Goal: Transaction & Acquisition: Purchase product/service

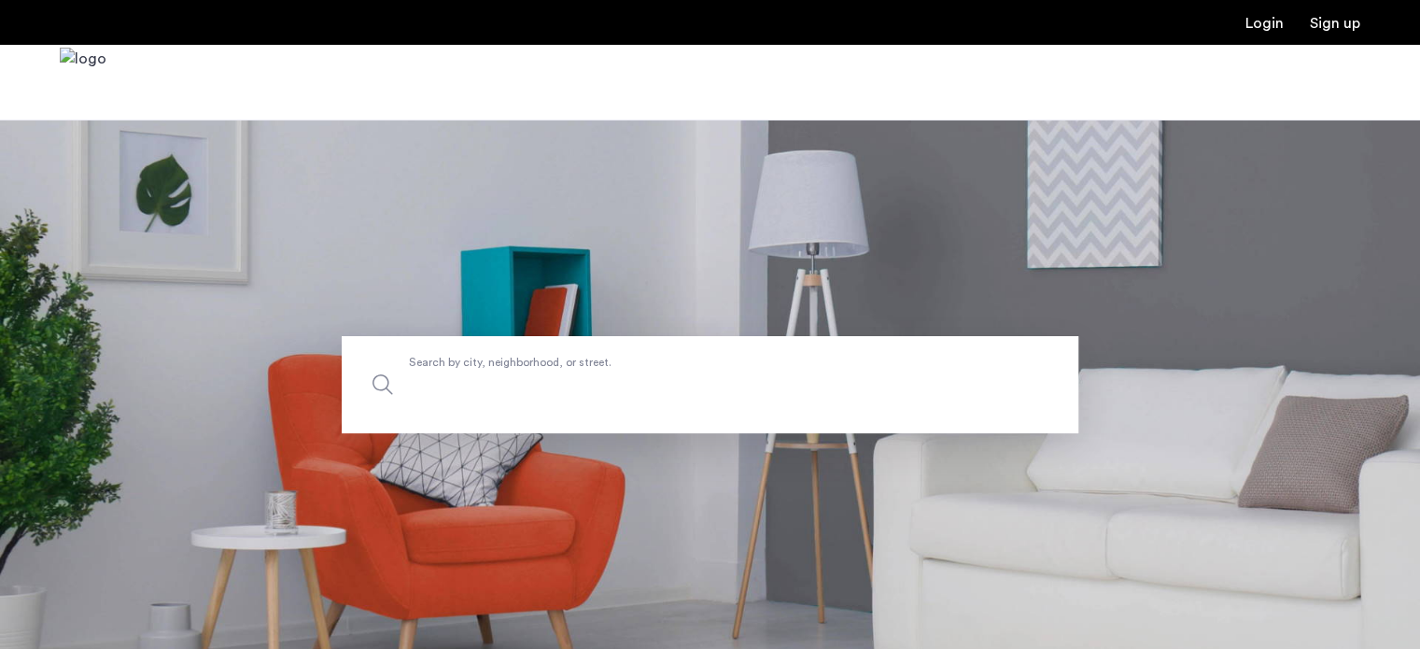
click at [543, 371] on label "Search by city, neighborhood, or street." at bounding box center [710, 384] width 736 height 97
click at [543, 371] on input "Search by city, neighborhood, or street." at bounding box center [710, 384] width 736 height 97
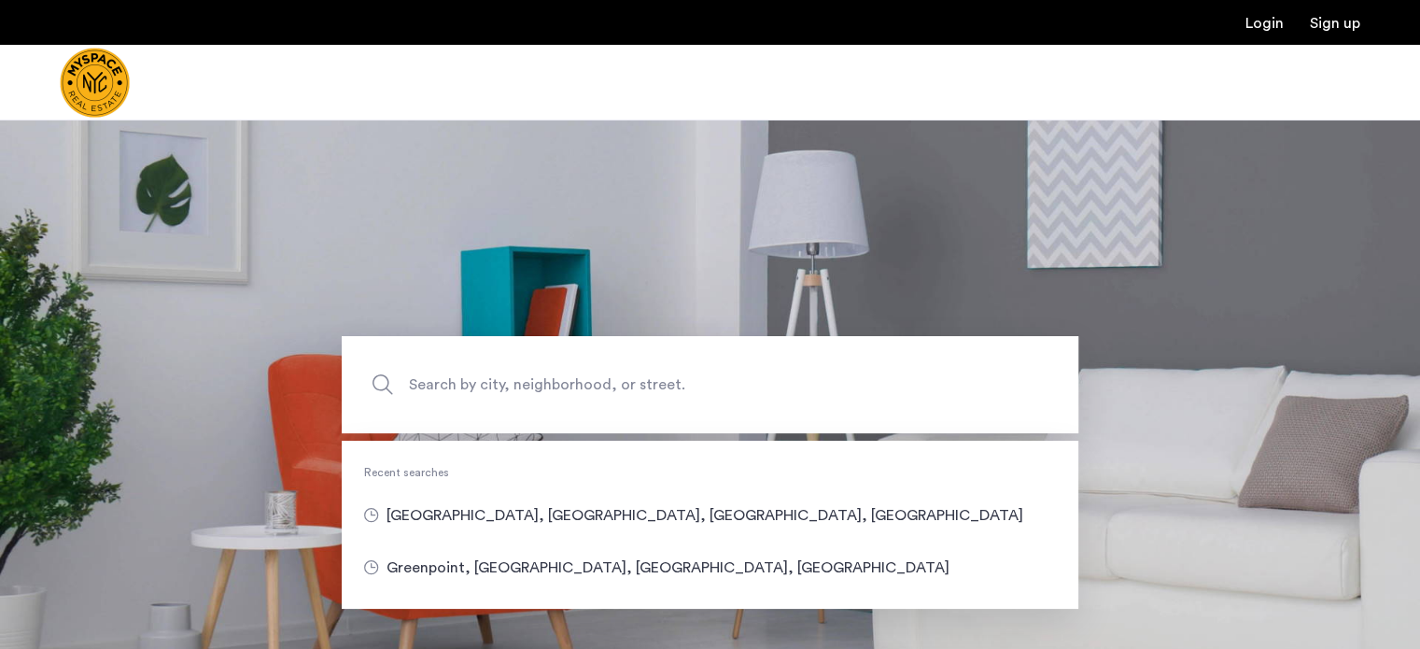
type input "**********"
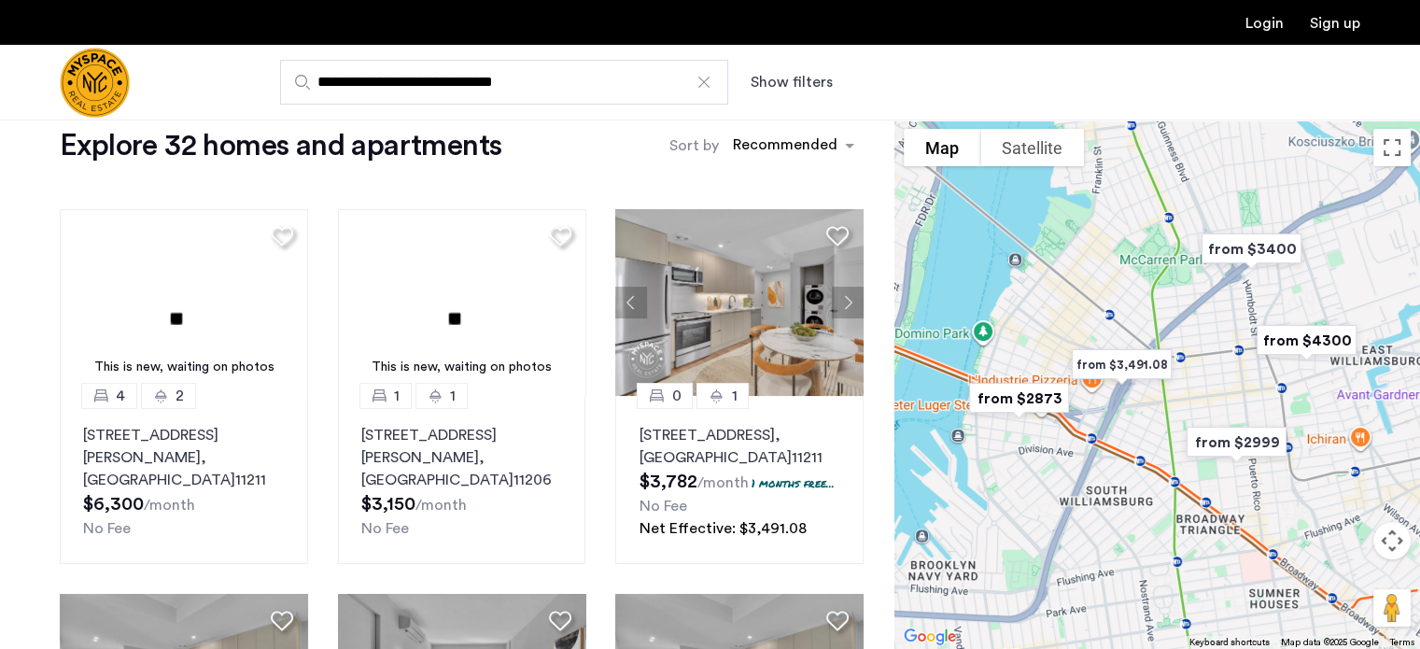
scroll to position [187, 0]
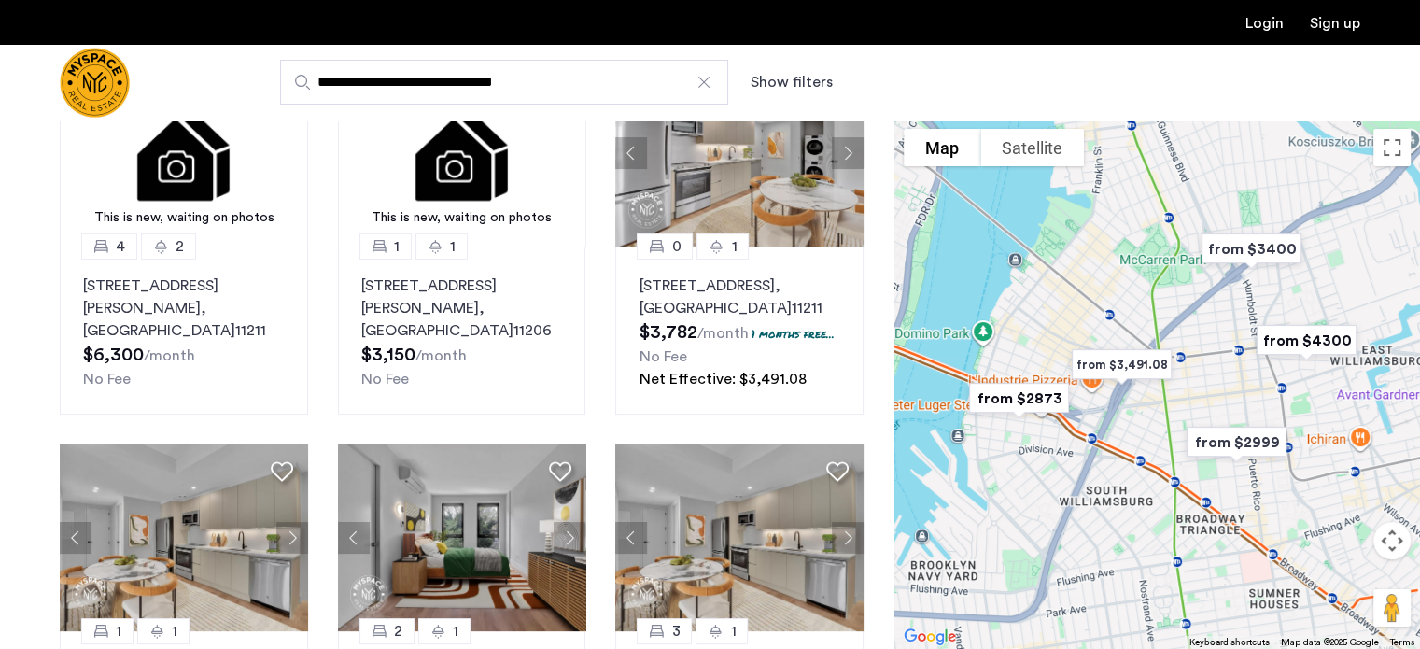
click at [978, 397] on img "from $2873" at bounding box center [1019, 398] width 130 height 57
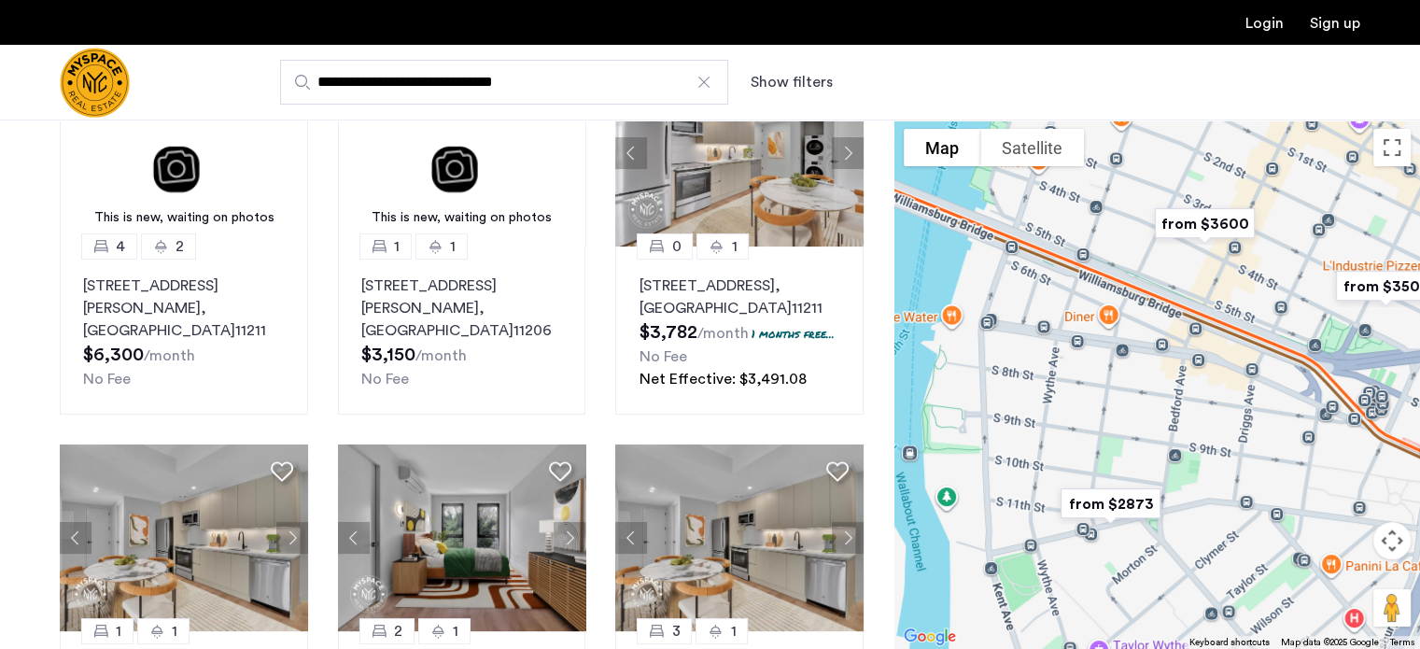
click at [1131, 499] on img "from $2873" at bounding box center [1110, 503] width 130 height 57
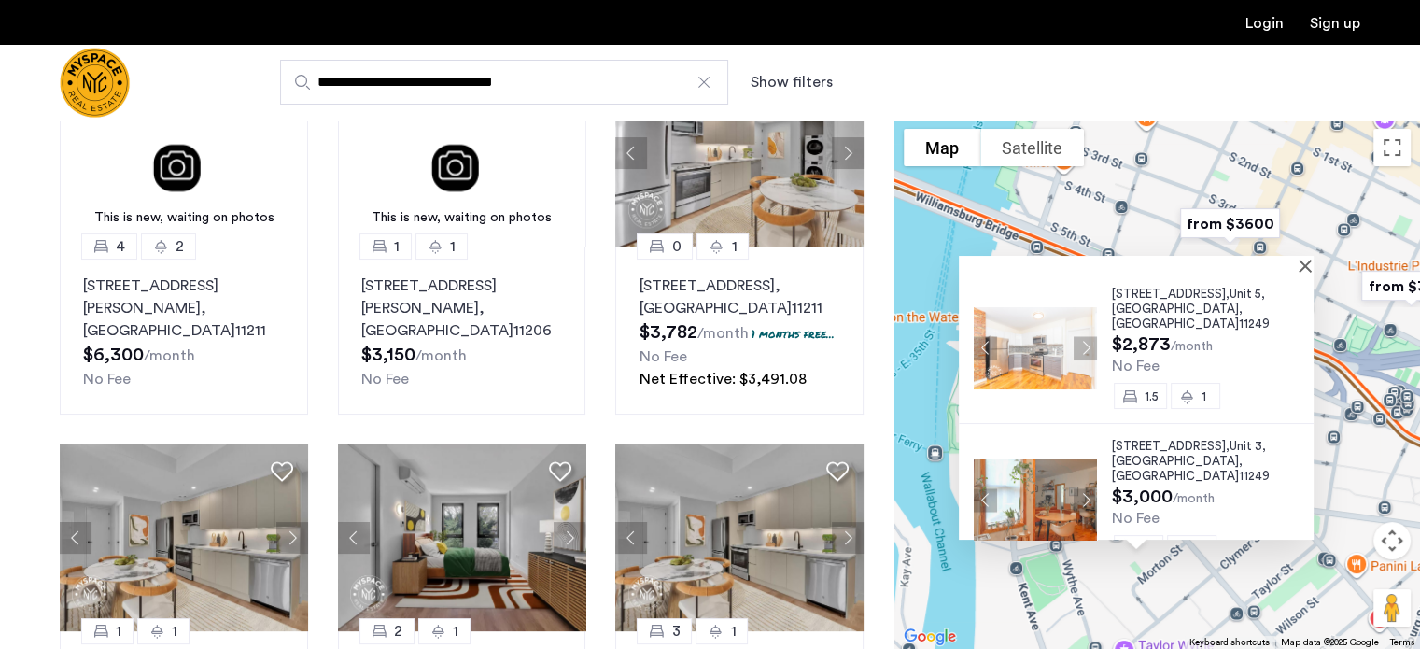
click at [1079, 339] on button "Next apartment" at bounding box center [1084, 347] width 23 height 23
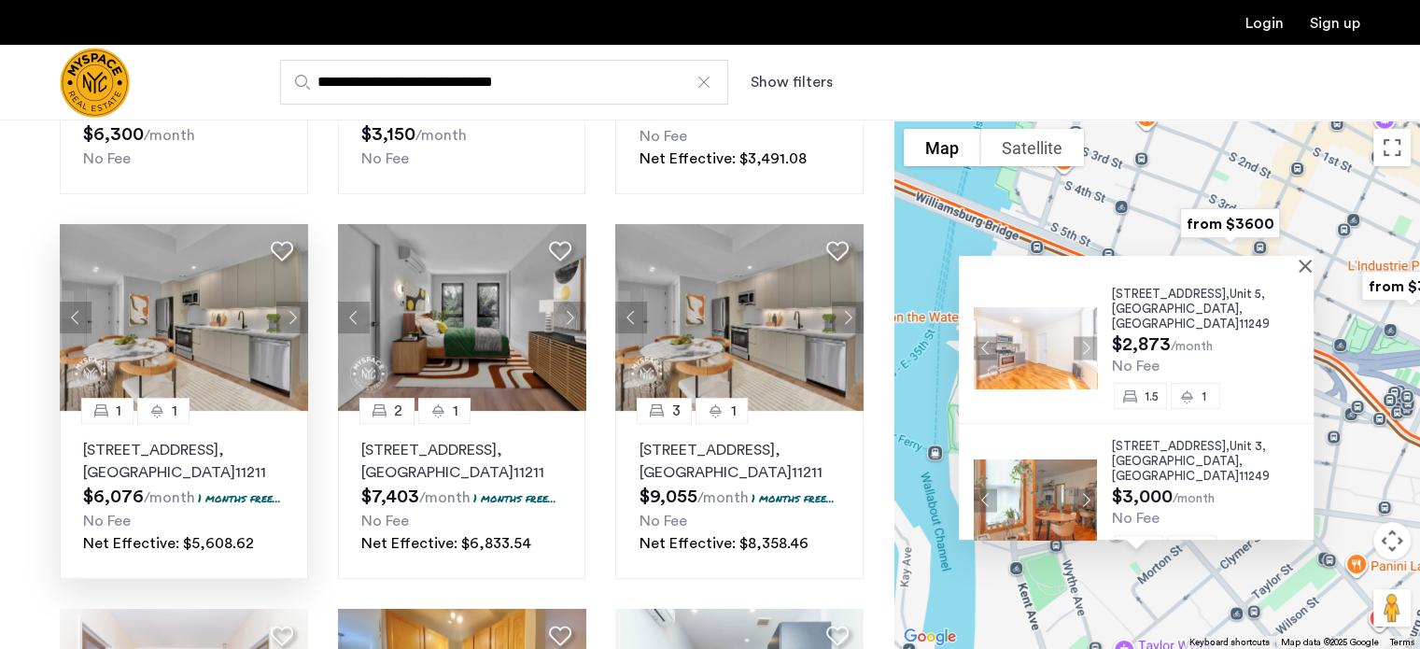
scroll to position [404, 0]
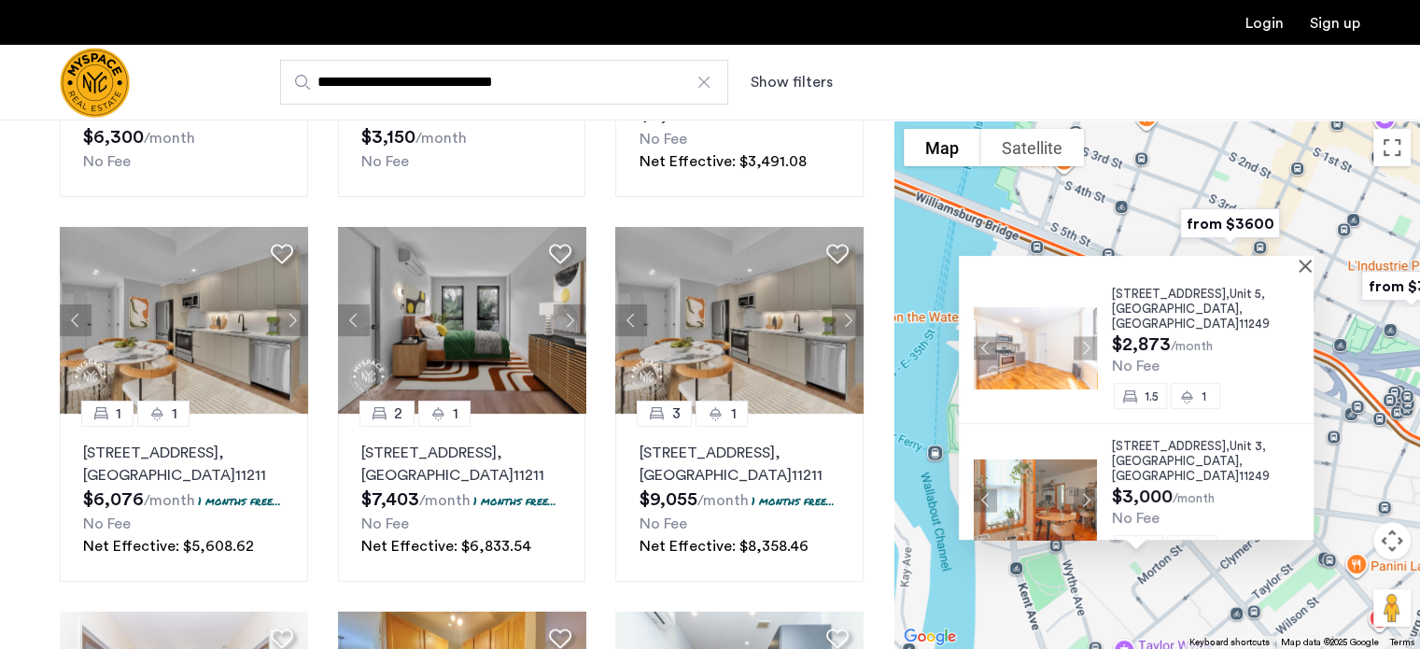
click at [1143, 335] on span "$2,873" at bounding box center [1141, 344] width 59 height 19
click at [1154, 293] on span "77 Division Ave," at bounding box center [1171, 293] width 118 height 12
click at [1239, 470] on span "11249" at bounding box center [1254, 476] width 31 height 12
click at [1115, 190] on div "77 Division Ave, Unit 5, Brooklyn , NY 11249 $2,873 /month No Fee 1.5 1 77 Divi…" at bounding box center [1157, 383] width 526 height 529
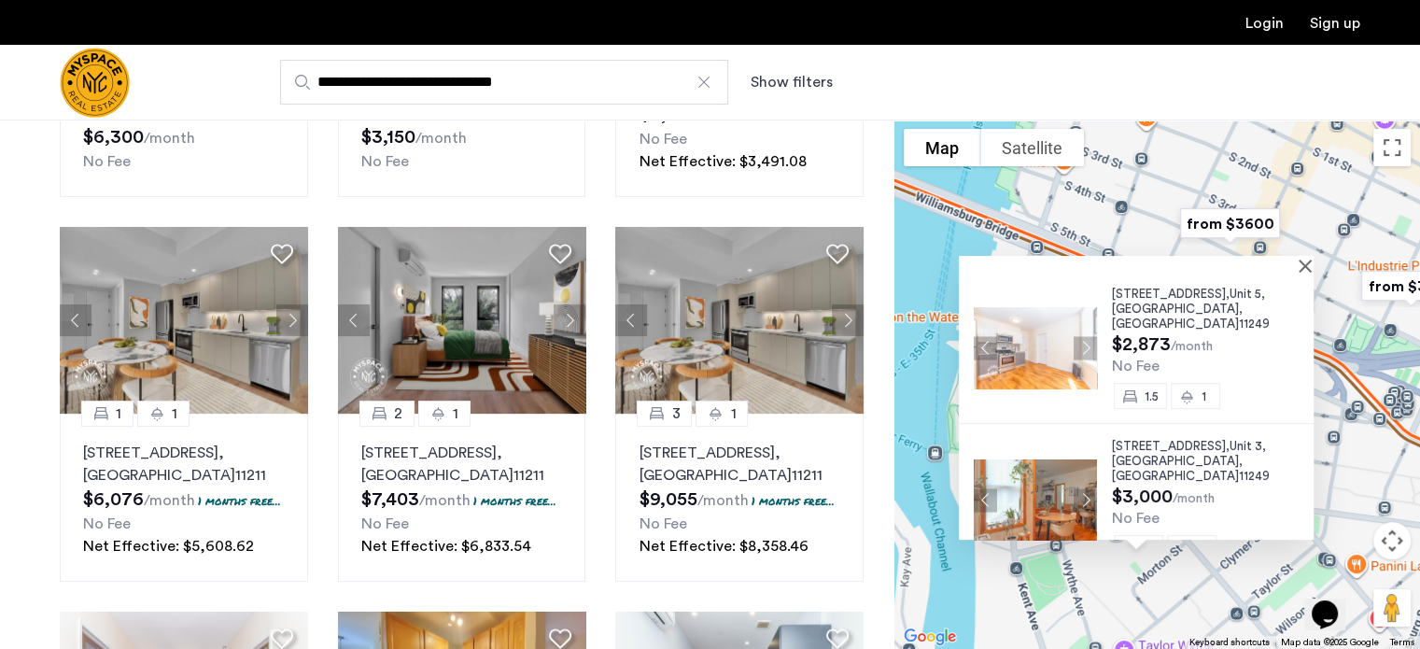
click at [1219, 214] on img "from $3600" at bounding box center [1230, 223] width 130 height 57
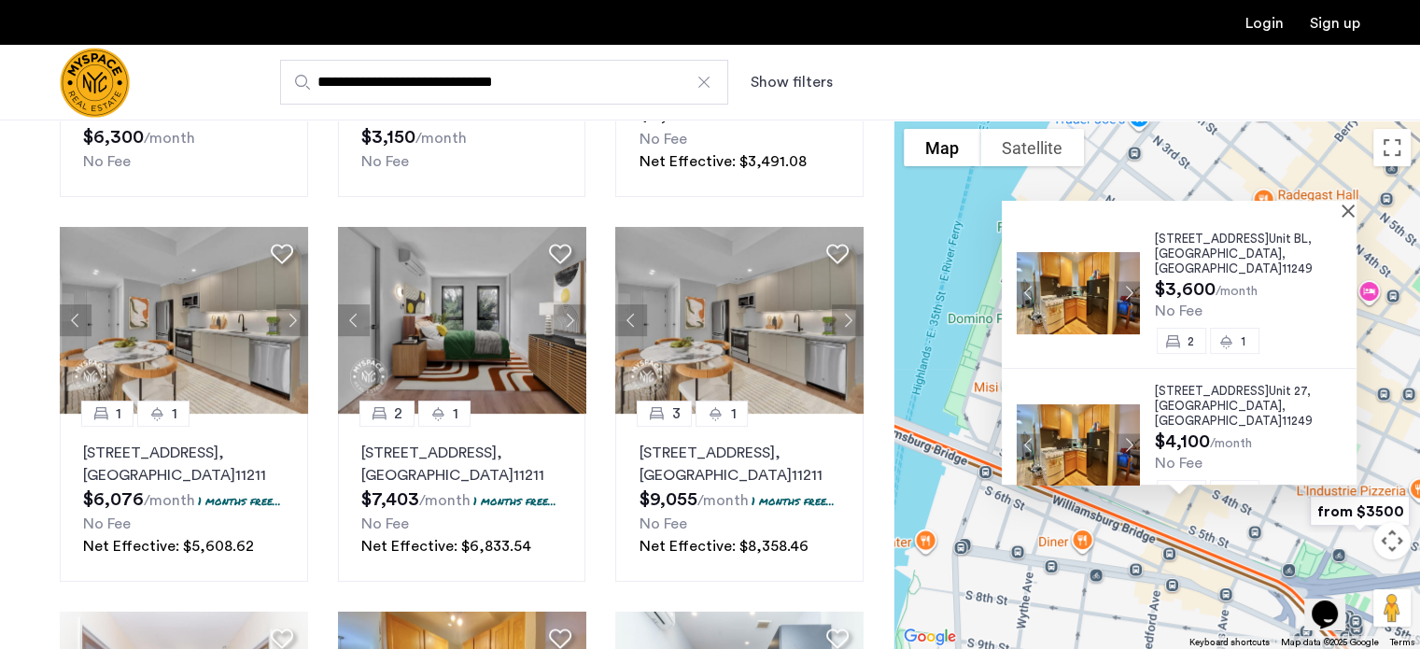
click at [1140, 166] on div "117 S 4th St, Unit BL, Brooklyn , NY 11249 $3,600 /month No Fee 2 1 117 S 4th S…" at bounding box center [1157, 383] width 526 height 529
click at [1352, 212] on div at bounding box center [1179, 209] width 355 height 16
click at [1357, 209] on button "Close" at bounding box center [1351, 209] width 13 height 13
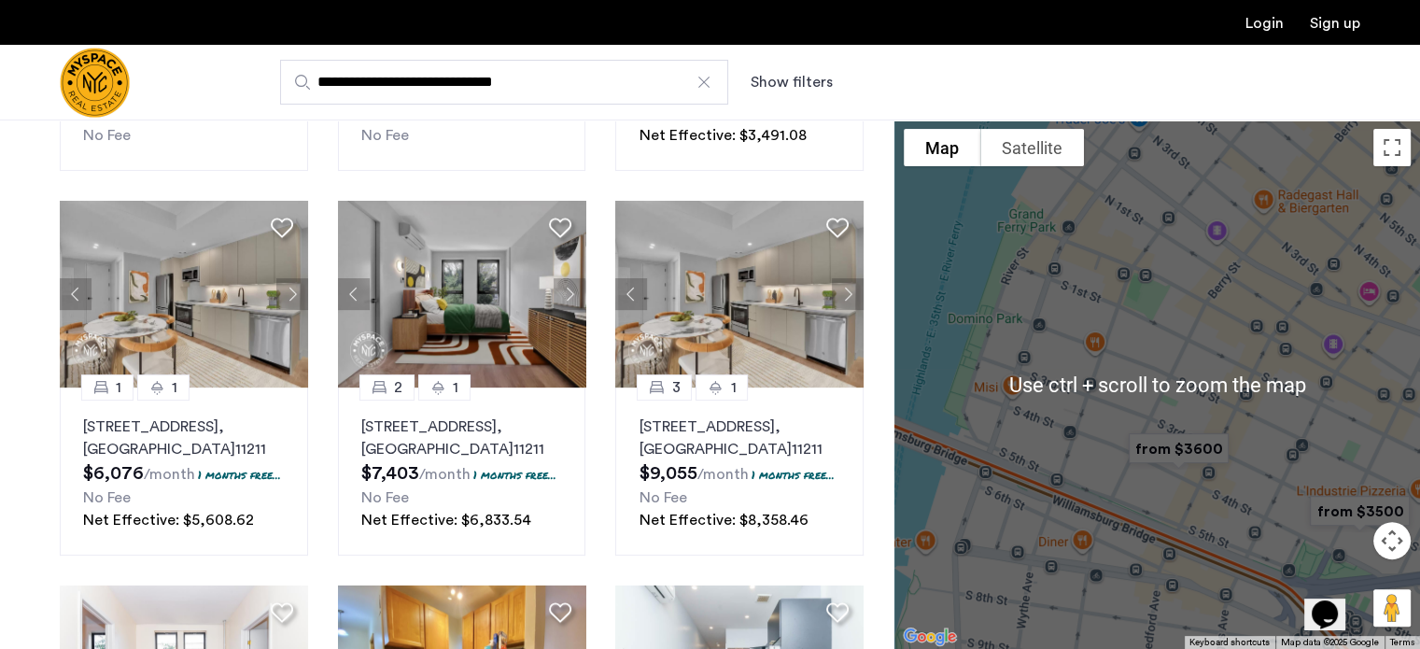
scroll to position [435, 0]
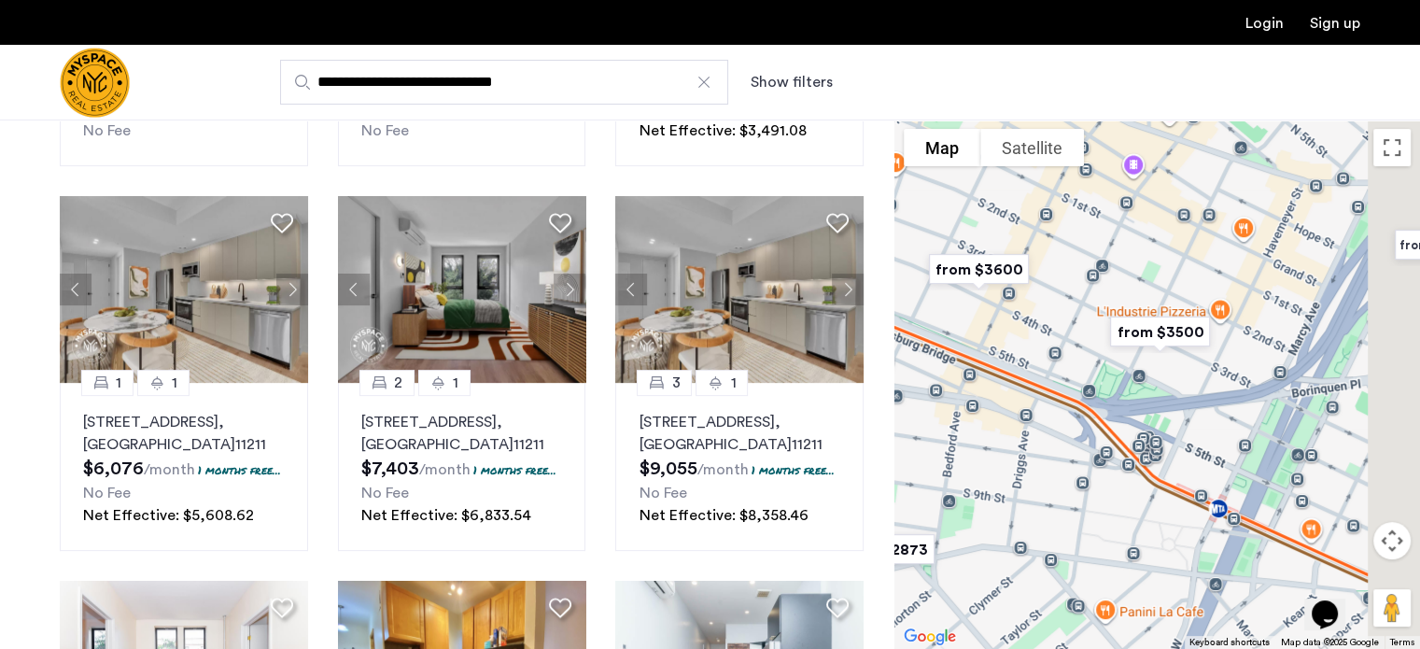
drag, startPoint x: 1197, startPoint y: 272, endPoint x: 1128, endPoint y: 246, distance: 73.5
click at [1128, 246] on div at bounding box center [1157, 383] width 526 height 529
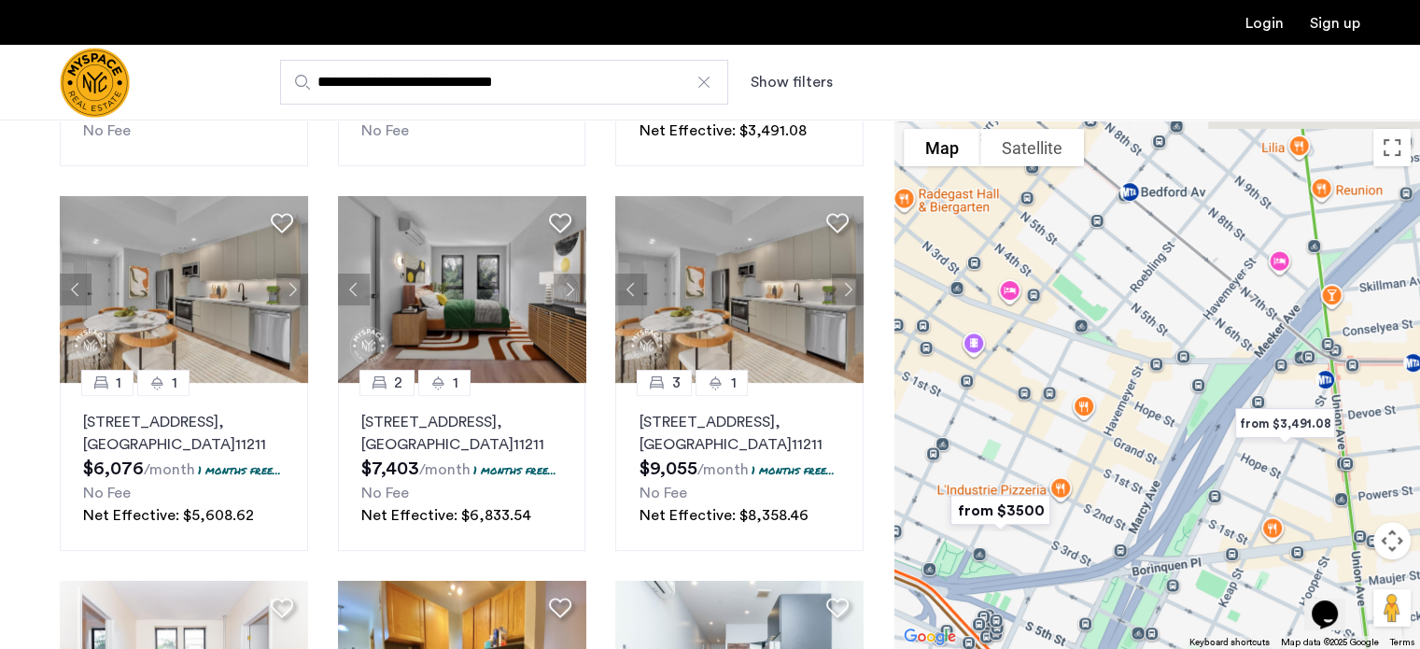
drag, startPoint x: 1231, startPoint y: 275, endPoint x: 1156, endPoint y: 478, distance: 216.2
click at [1156, 478] on div at bounding box center [1157, 383] width 526 height 529
click at [1302, 412] on img "from $3,491.08" at bounding box center [1285, 423] width 130 height 57
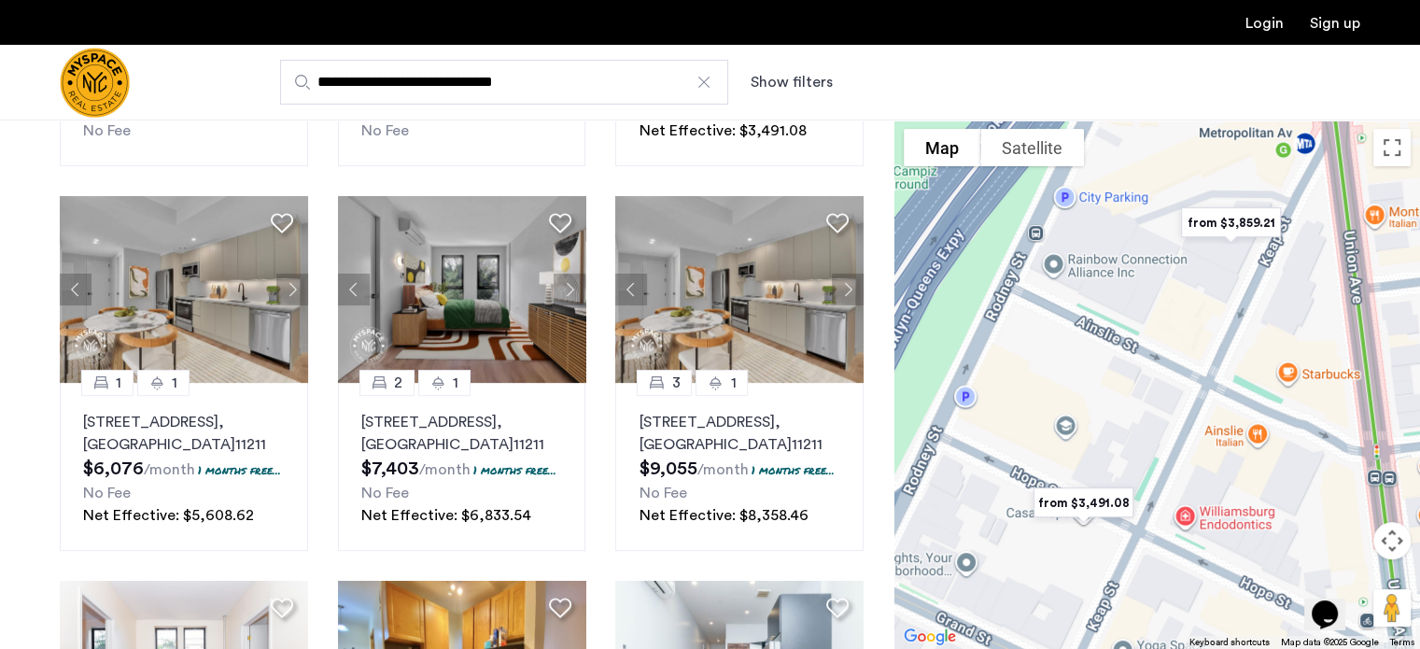
click at [1090, 504] on img "from $3,491.08" at bounding box center [1083, 502] width 130 height 57
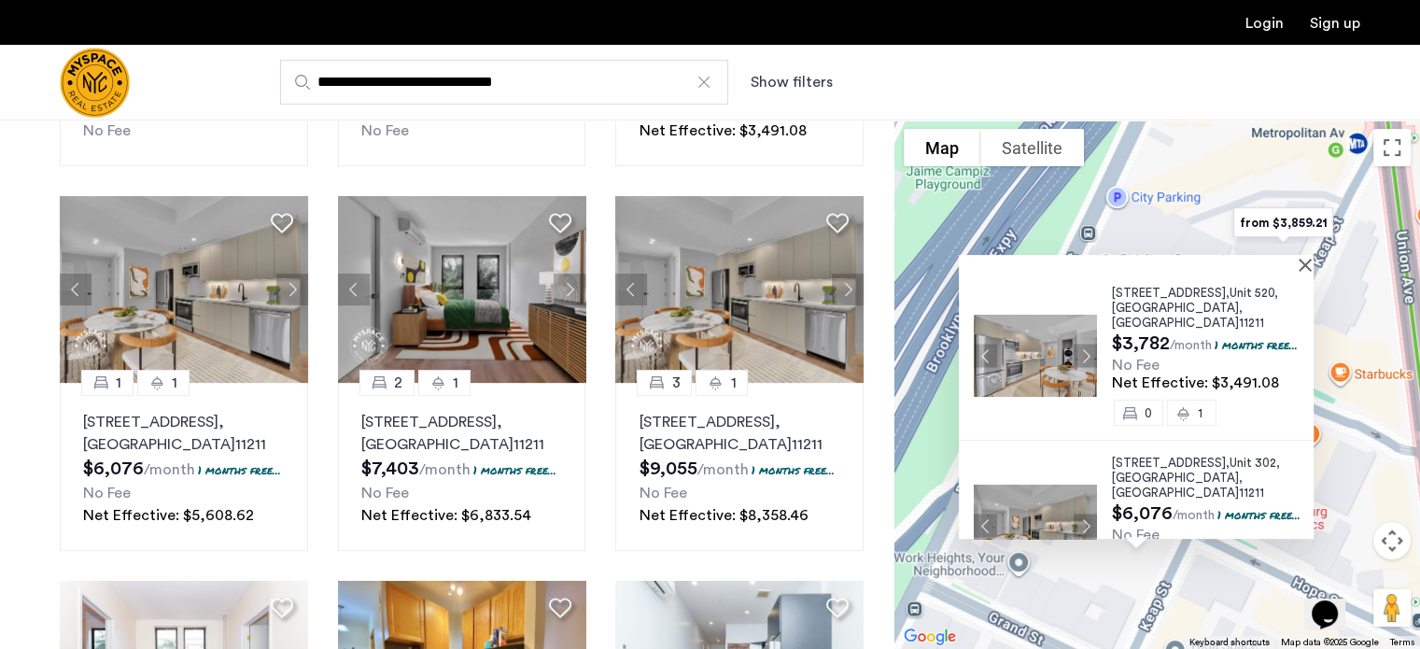
click at [1174, 216] on div "130 Hope Street, Unit 520, Brooklyn , NY 11211 $3,782 /month 1 months free... N…" at bounding box center [1157, 383] width 526 height 529
click at [1323, 262] on div "130 Hope Street, Unit 520, Brooklyn , NY 11211 $3,782 /month 1 months free... N…" at bounding box center [1157, 383] width 526 height 529
click at [1300, 257] on div at bounding box center [1130, 263] width 342 height 16
click at [1313, 258] on button "Close" at bounding box center [1308, 264] width 13 height 13
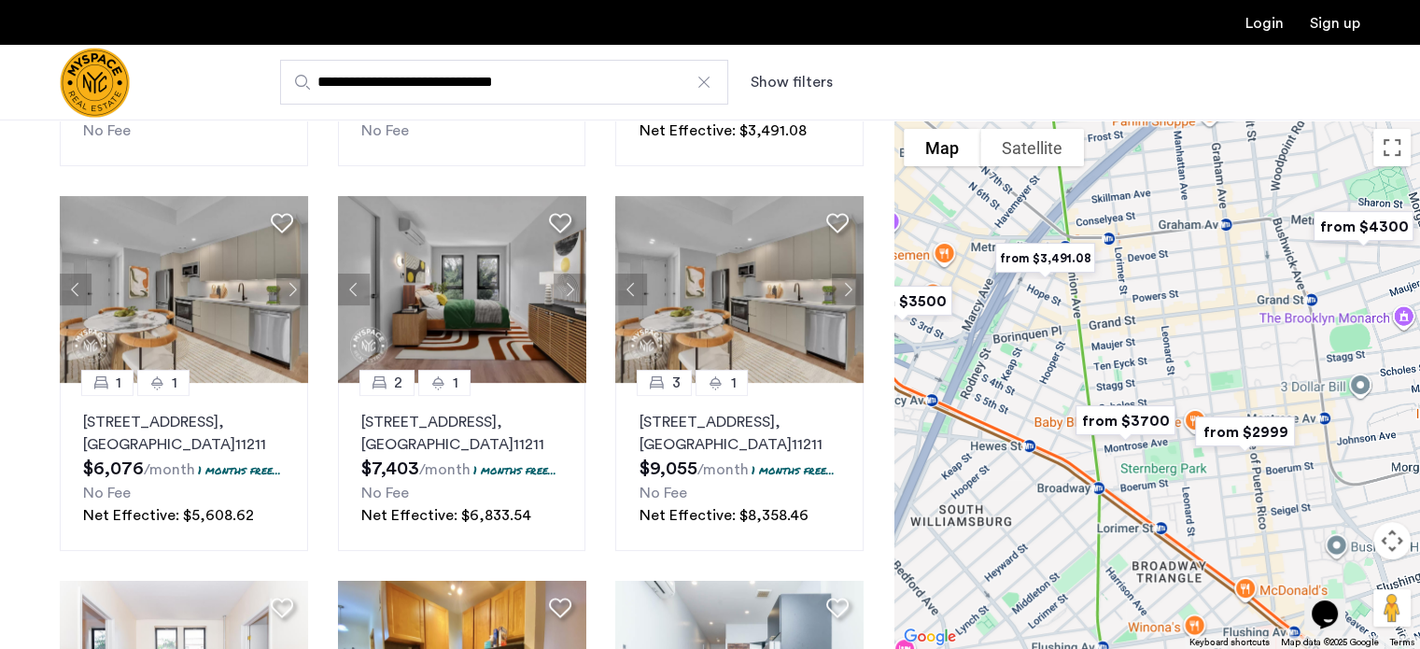
drag, startPoint x: 1292, startPoint y: 426, endPoint x: 1184, endPoint y: 348, distance: 133.1
click at [1184, 348] on div "To navigate, press the arrow keys." at bounding box center [1157, 383] width 526 height 529
click at [1275, 430] on img "from $2999" at bounding box center [1245, 431] width 130 height 57
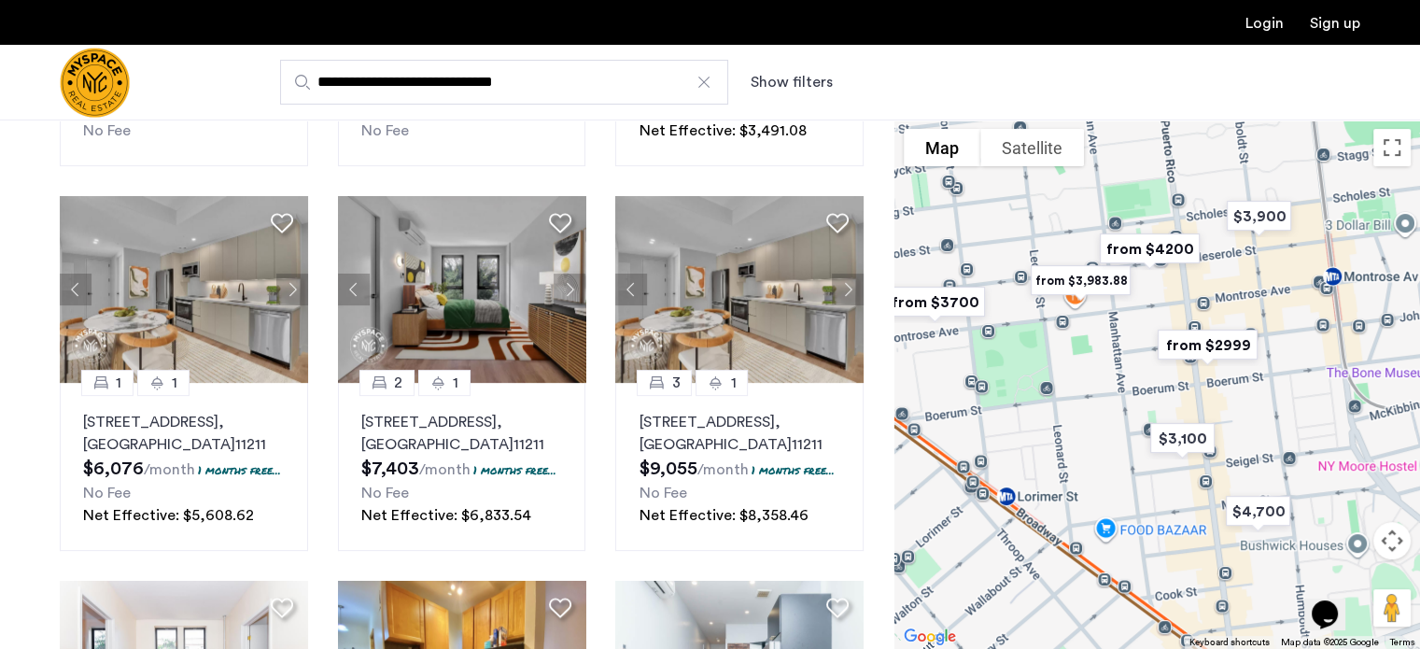
click at [1233, 337] on img "from $2999" at bounding box center [1208, 344] width 130 height 57
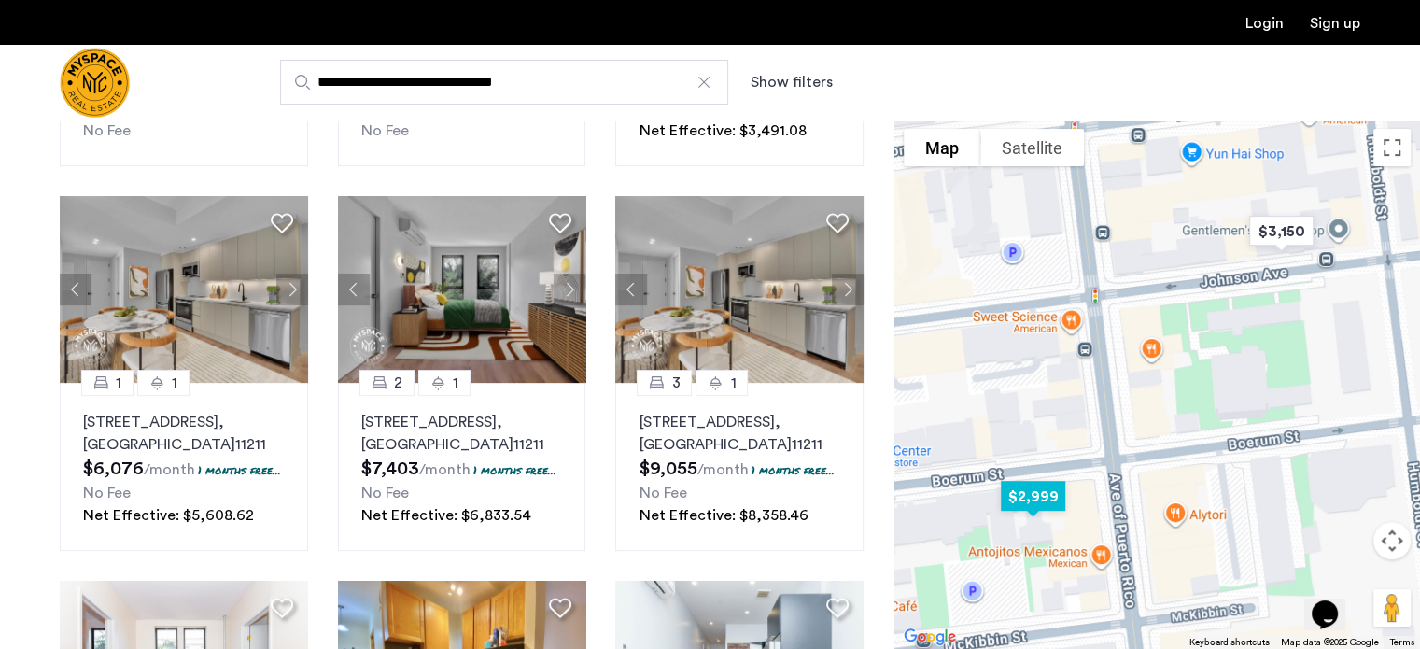
click at [1029, 500] on img "$2,999" at bounding box center [1033, 496] width 94 height 57
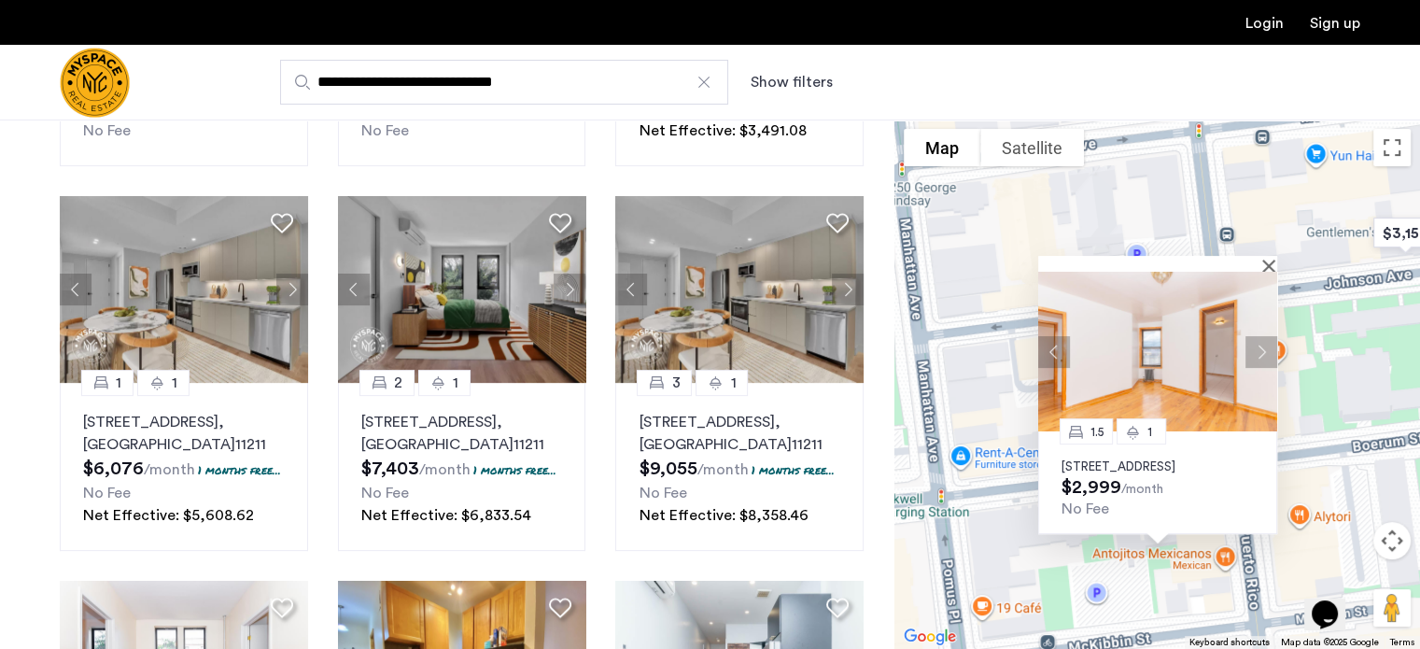
click at [1262, 352] on button "Next apartment" at bounding box center [1261, 351] width 32 height 32
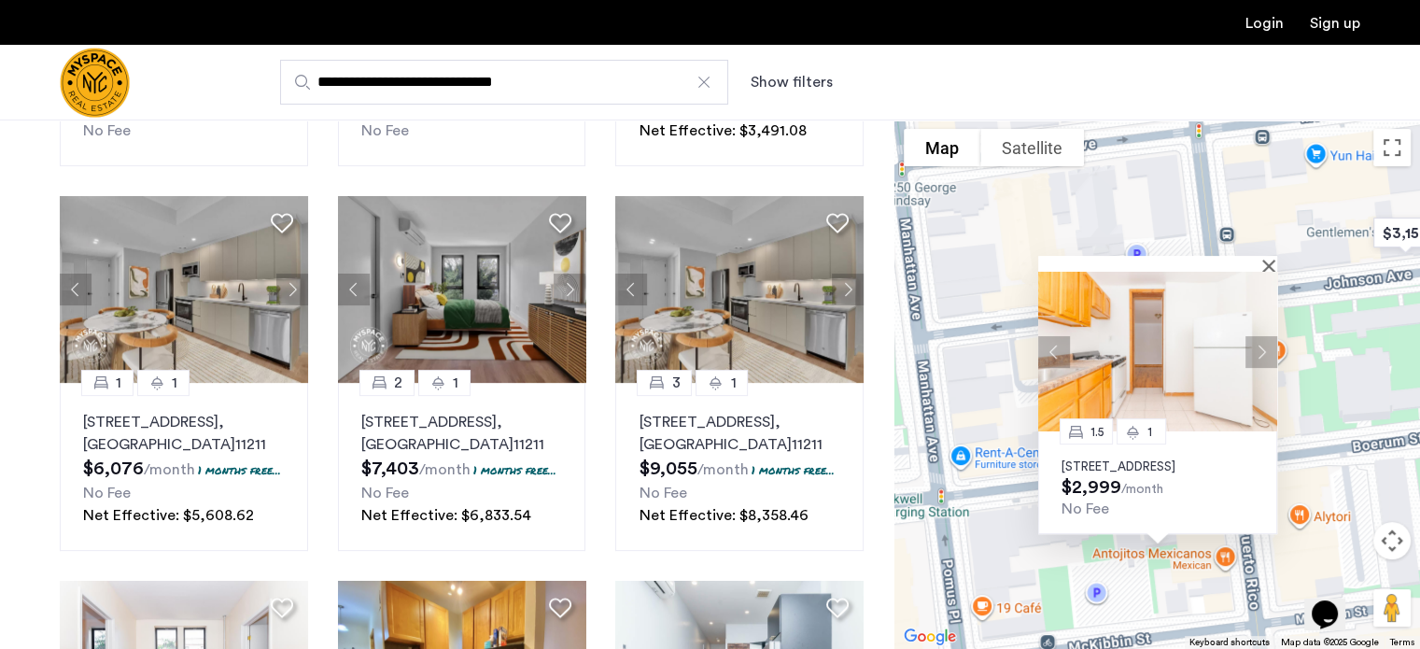
click at [1093, 464] on p "134 Boerum St, Unit F1, Brooklyn, NY 11206" at bounding box center [1157, 466] width 192 height 15
click at [1262, 256] on div at bounding box center [1151, 264] width 226 height 16
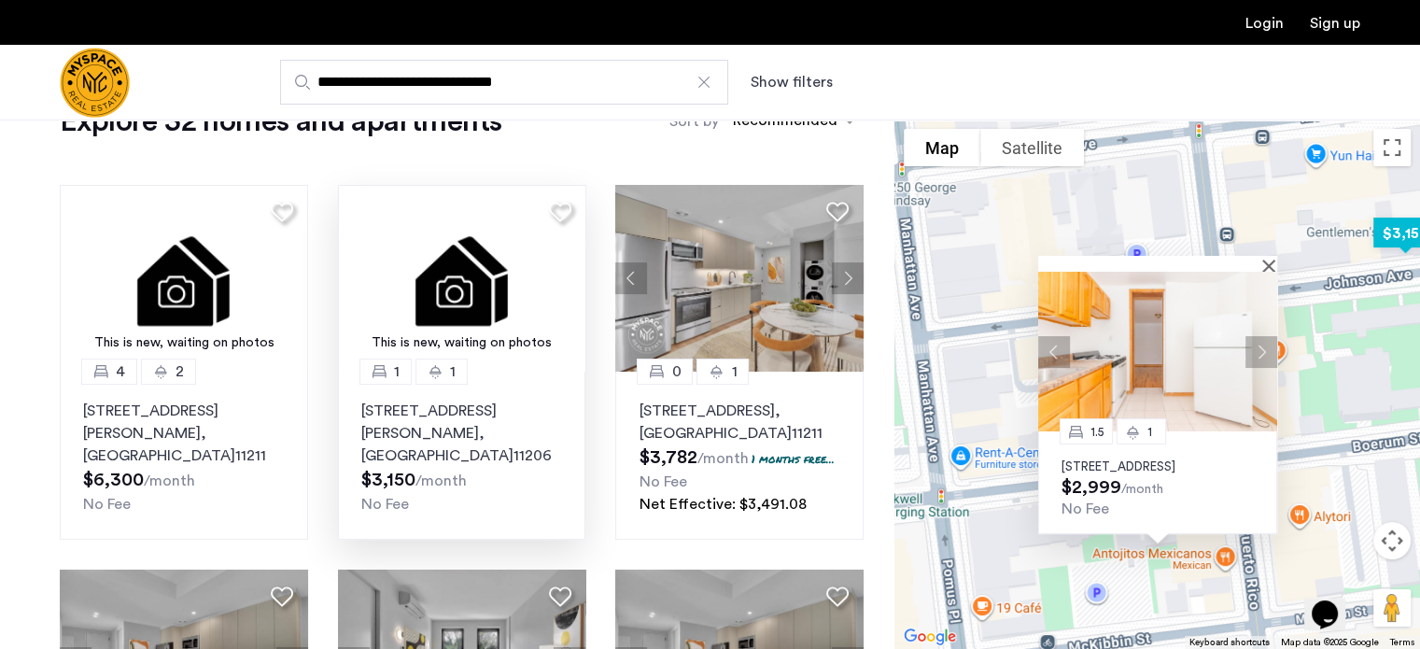
scroll to position [0, 0]
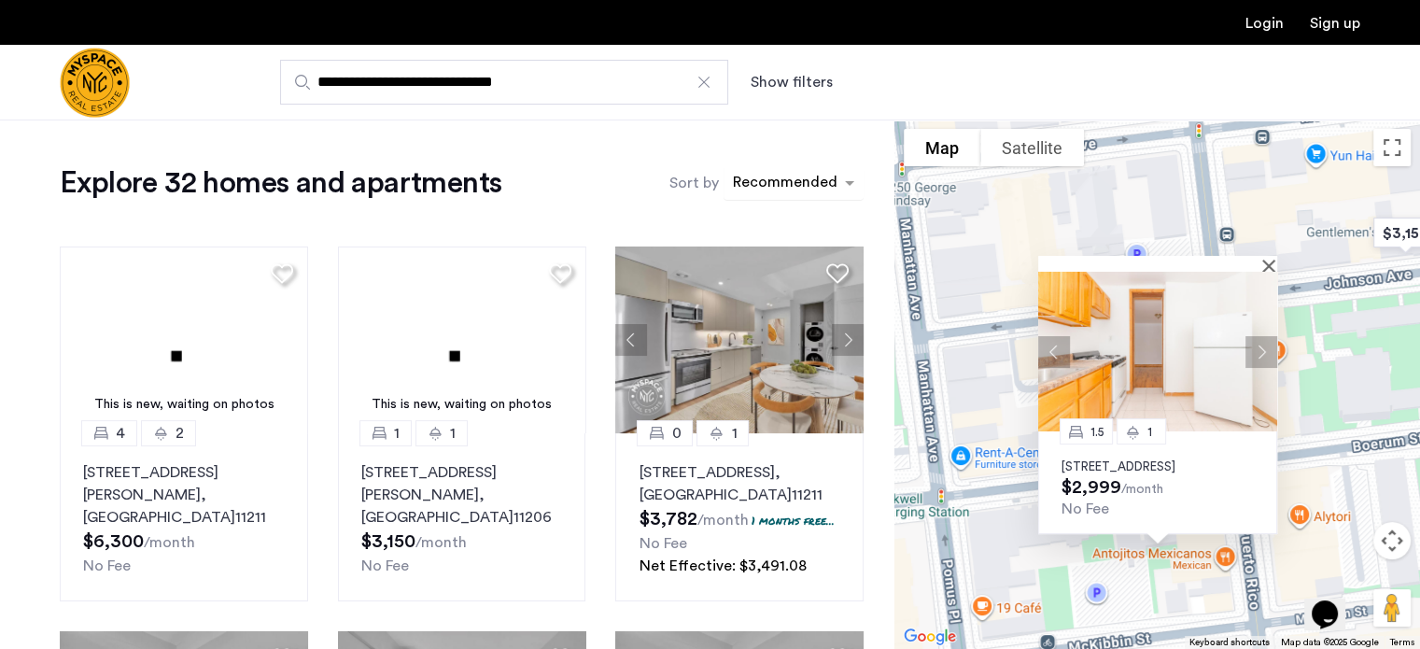
click at [762, 183] on div "sort-apartment" at bounding box center [785, 185] width 110 height 25
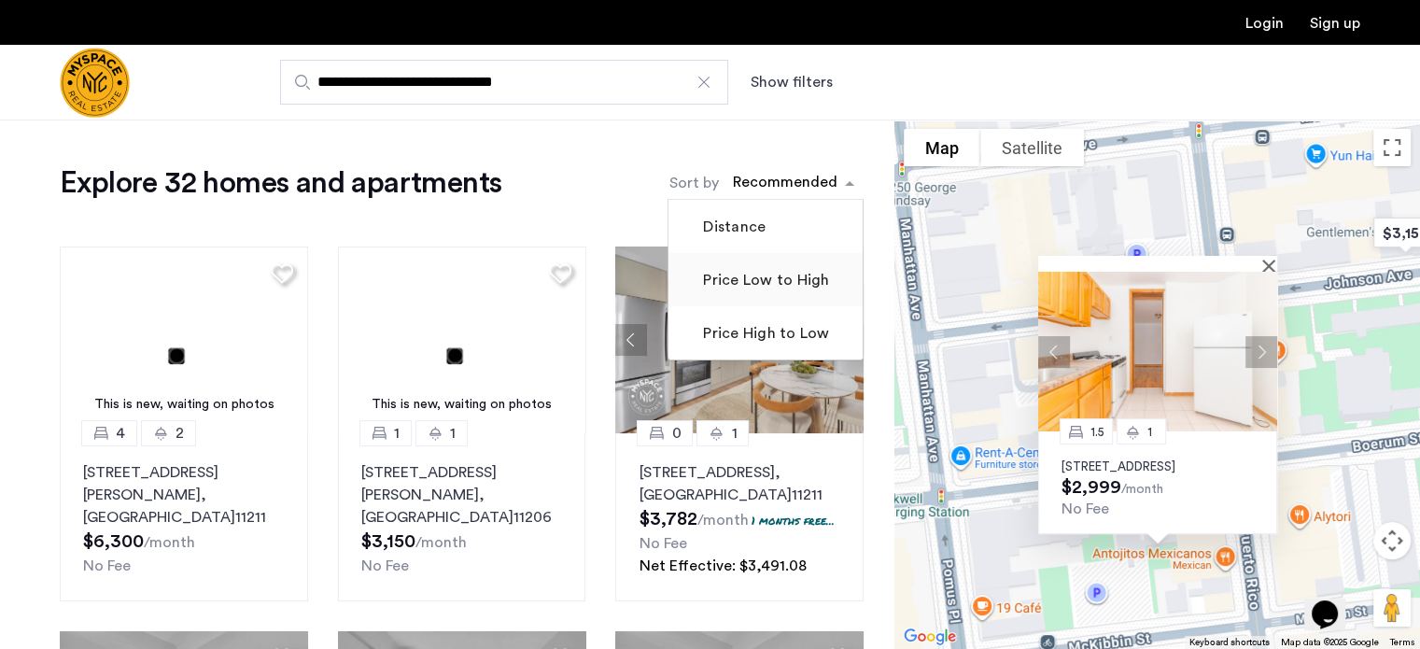
click at [779, 283] on label "Price Low to High" at bounding box center [764, 280] width 130 height 22
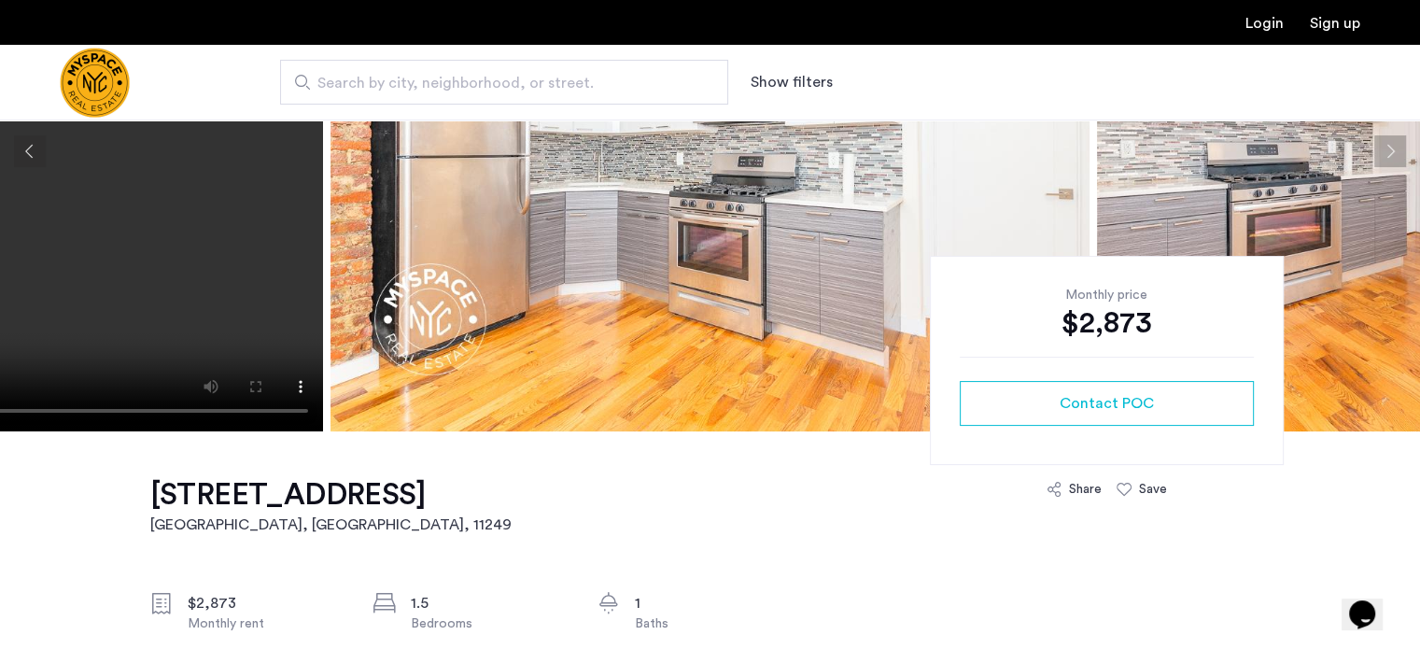
scroll to position [124, 0]
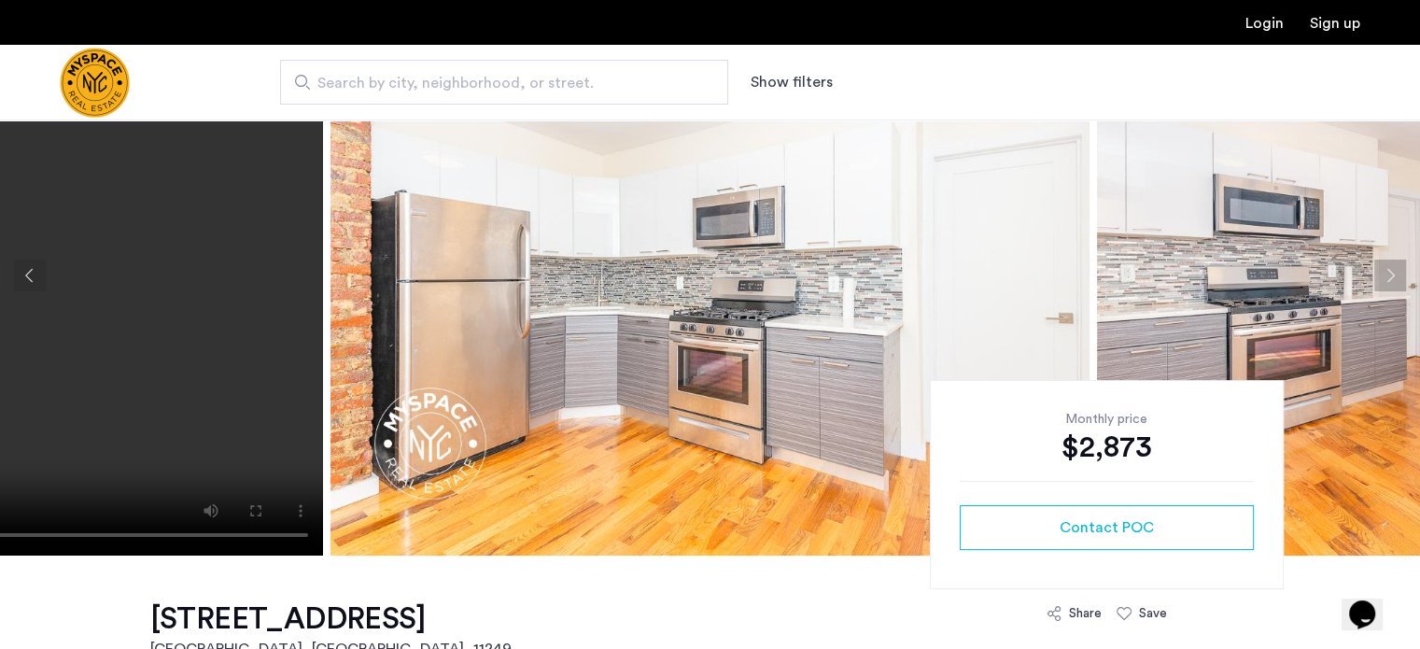
click at [17, 263] on button "Previous apartment" at bounding box center [30, 275] width 32 height 32
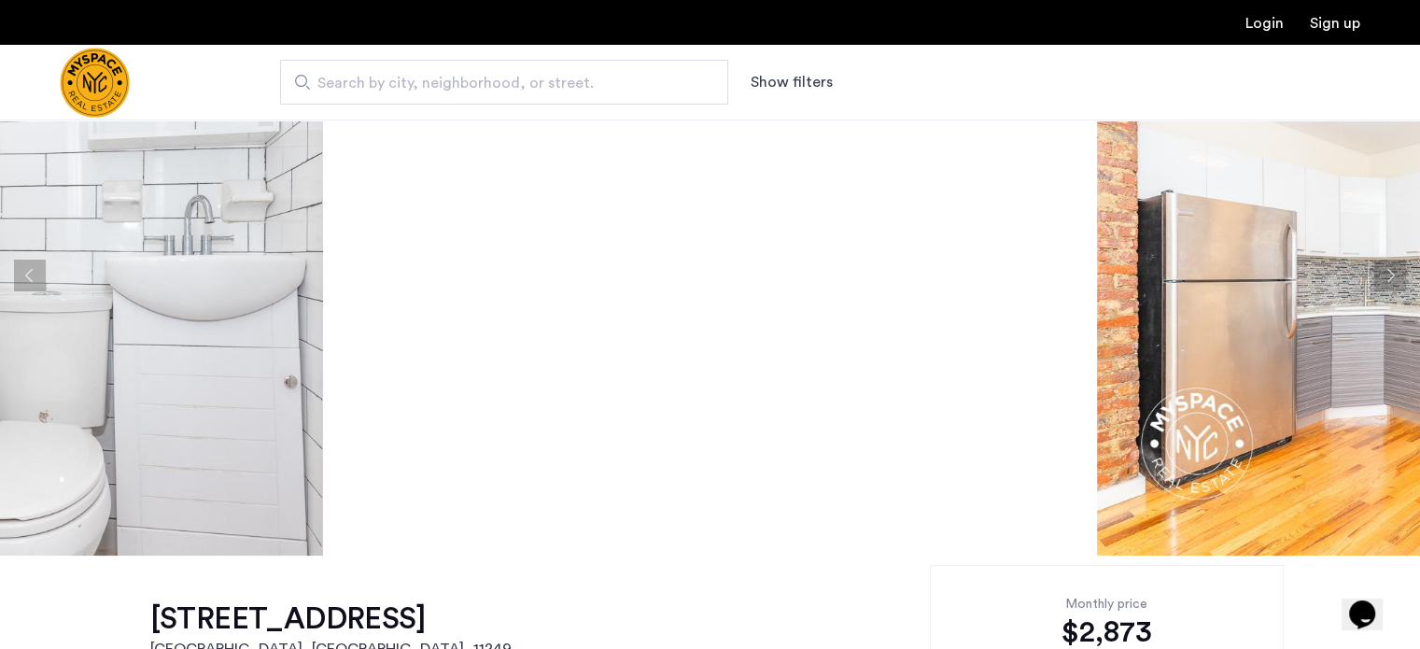
click at [25, 289] on button "Previous apartment" at bounding box center [30, 275] width 32 height 32
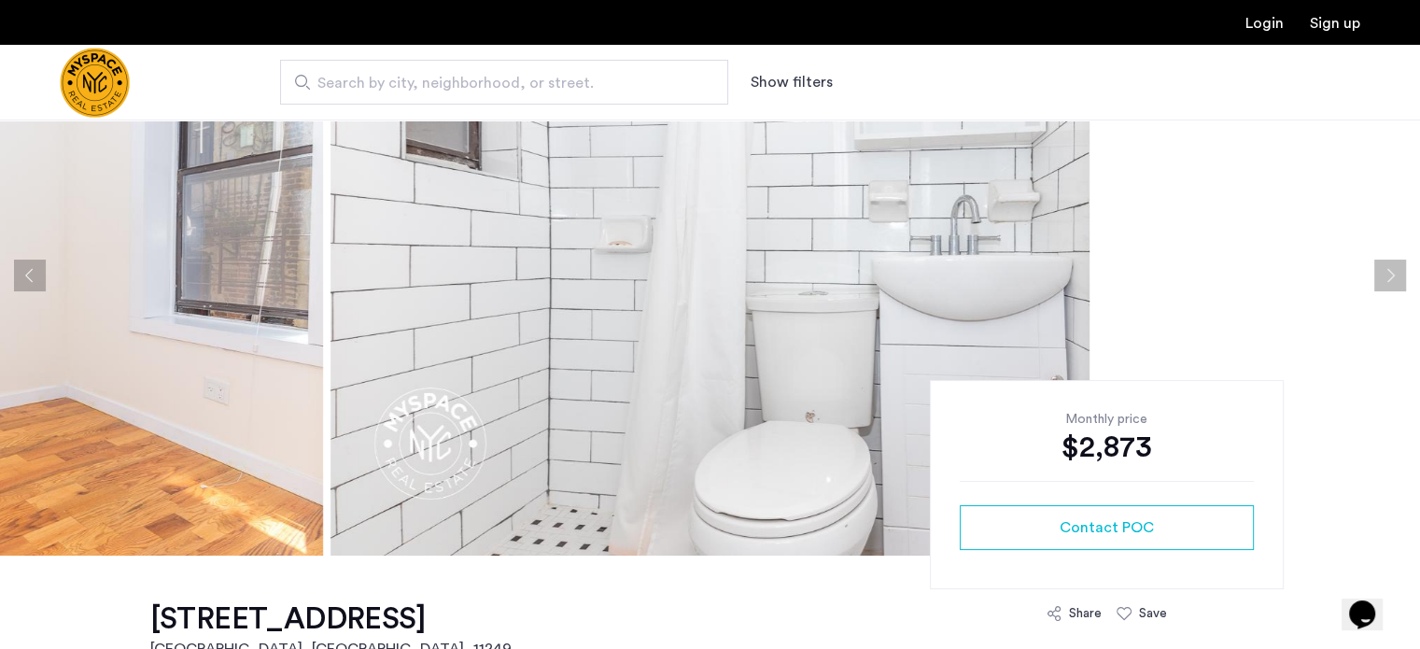
click at [25, 288] on button "Previous apartment" at bounding box center [30, 275] width 32 height 32
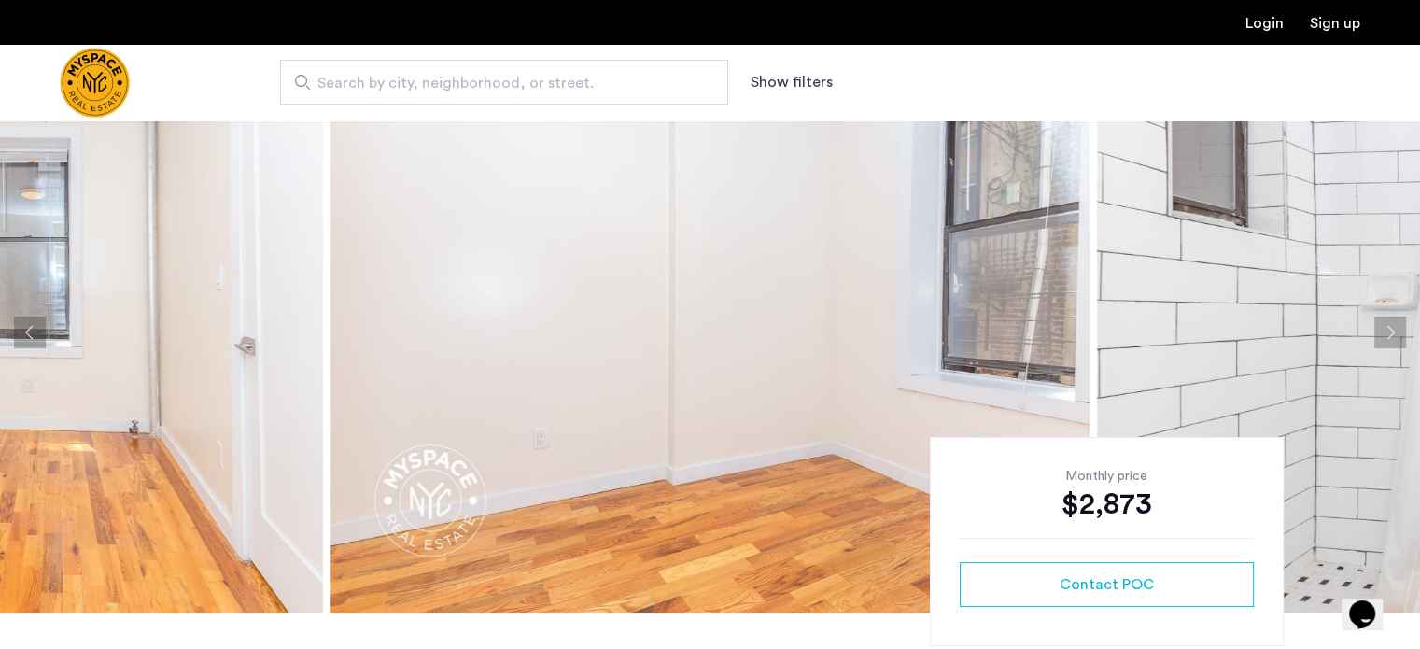
scroll to position [62, 0]
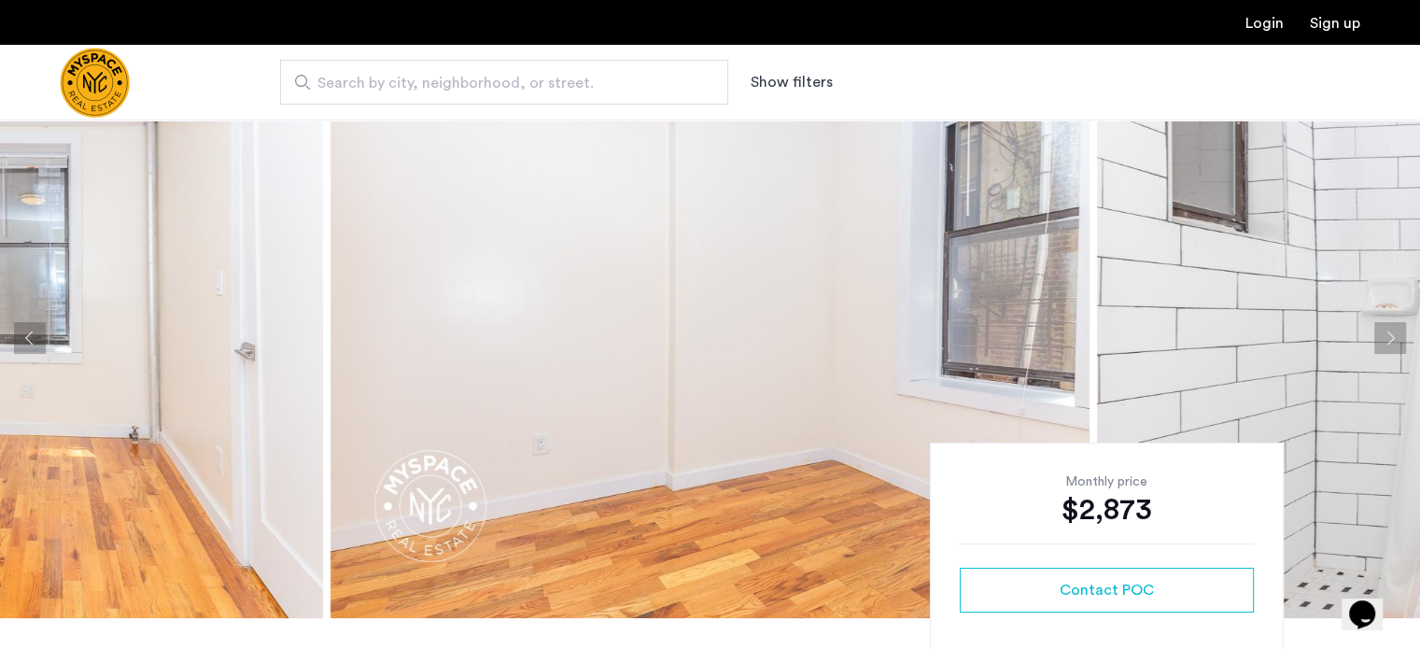
click at [33, 327] on button "Previous apartment" at bounding box center [30, 338] width 32 height 32
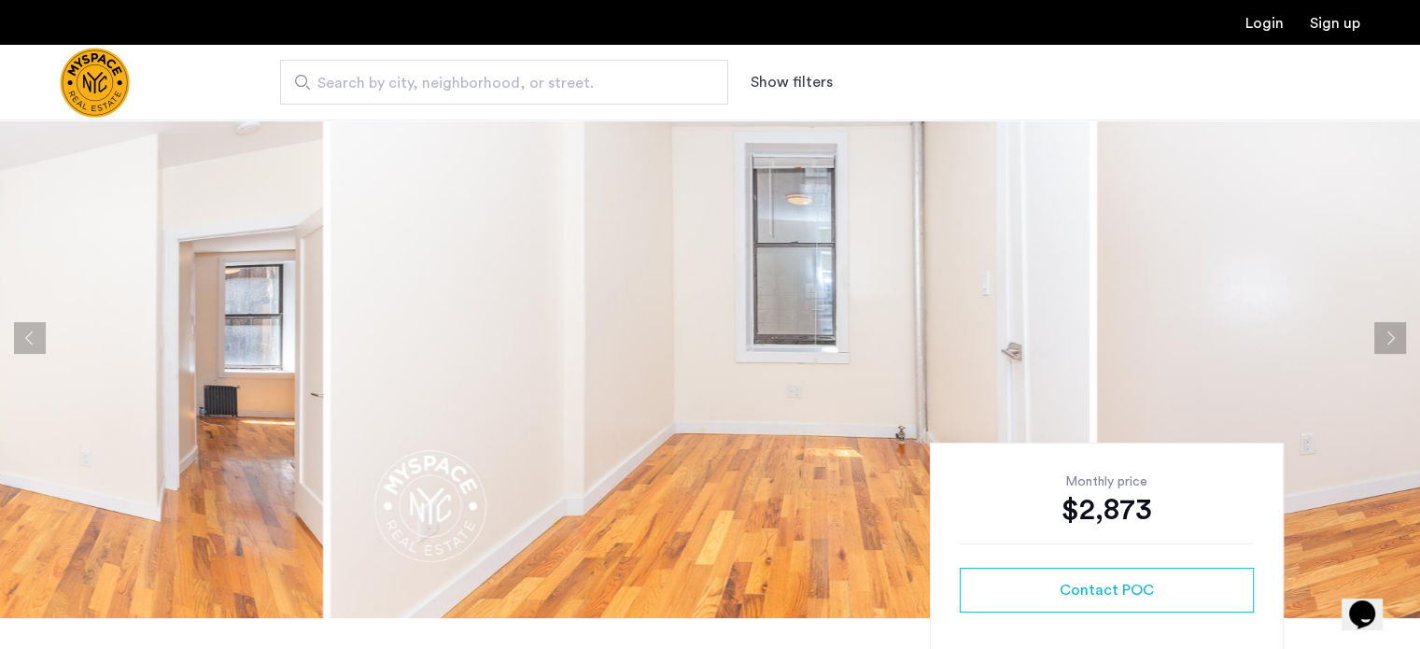
click at [33, 327] on button "Previous apartment" at bounding box center [30, 338] width 32 height 32
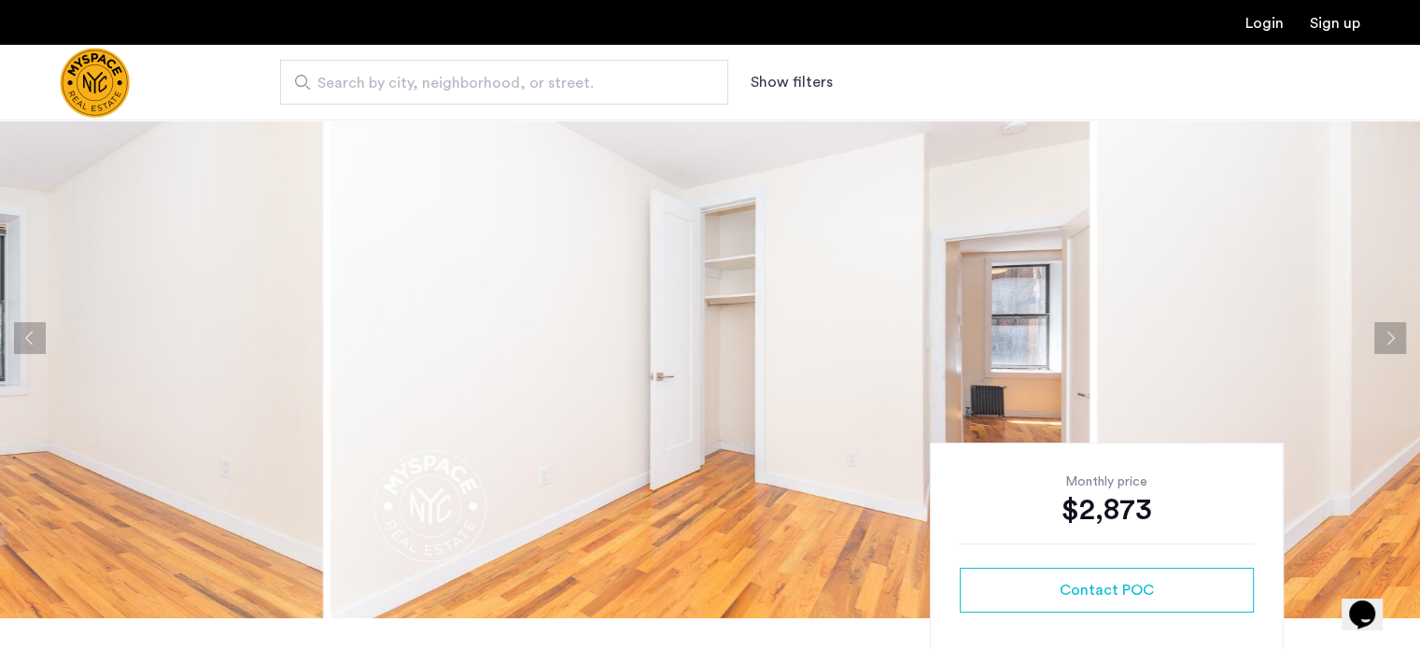
click at [38, 335] on button "Previous apartment" at bounding box center [30, 338] width 32 height 32
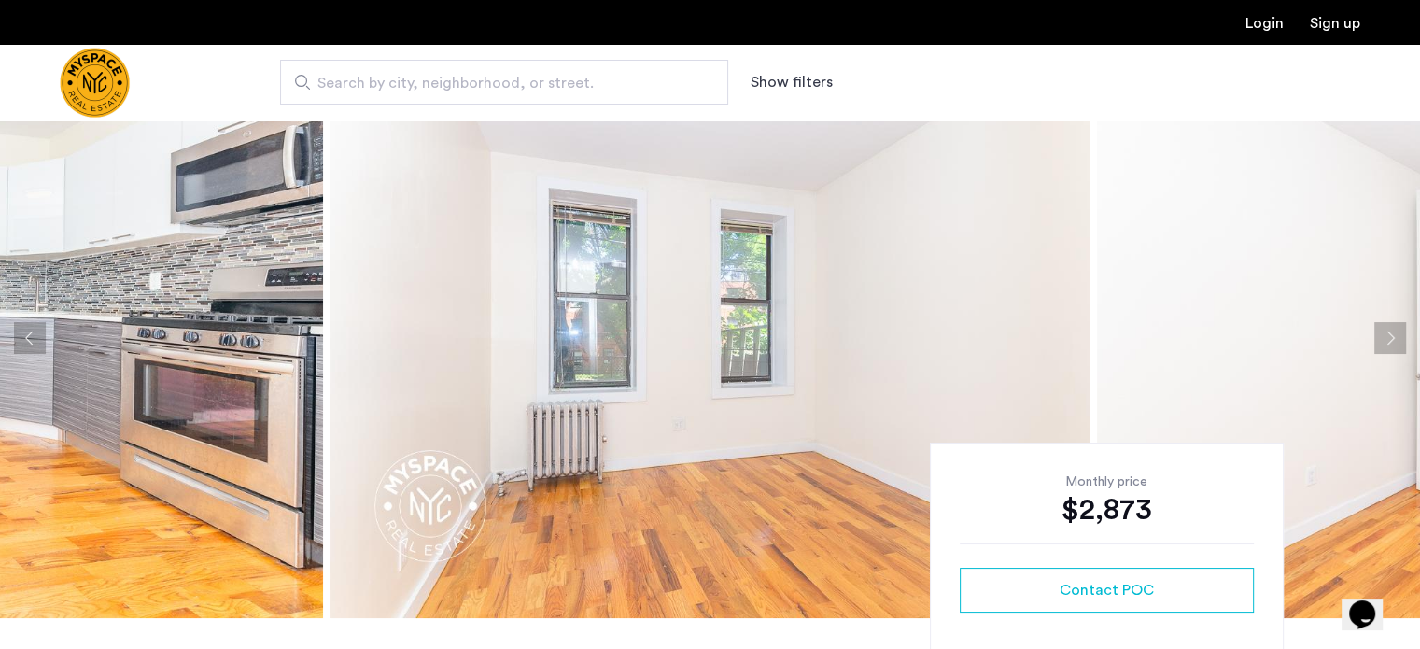
click at [38, 335] on button "Previous apartment" at bounding box center [30, 338] width 32 height 32
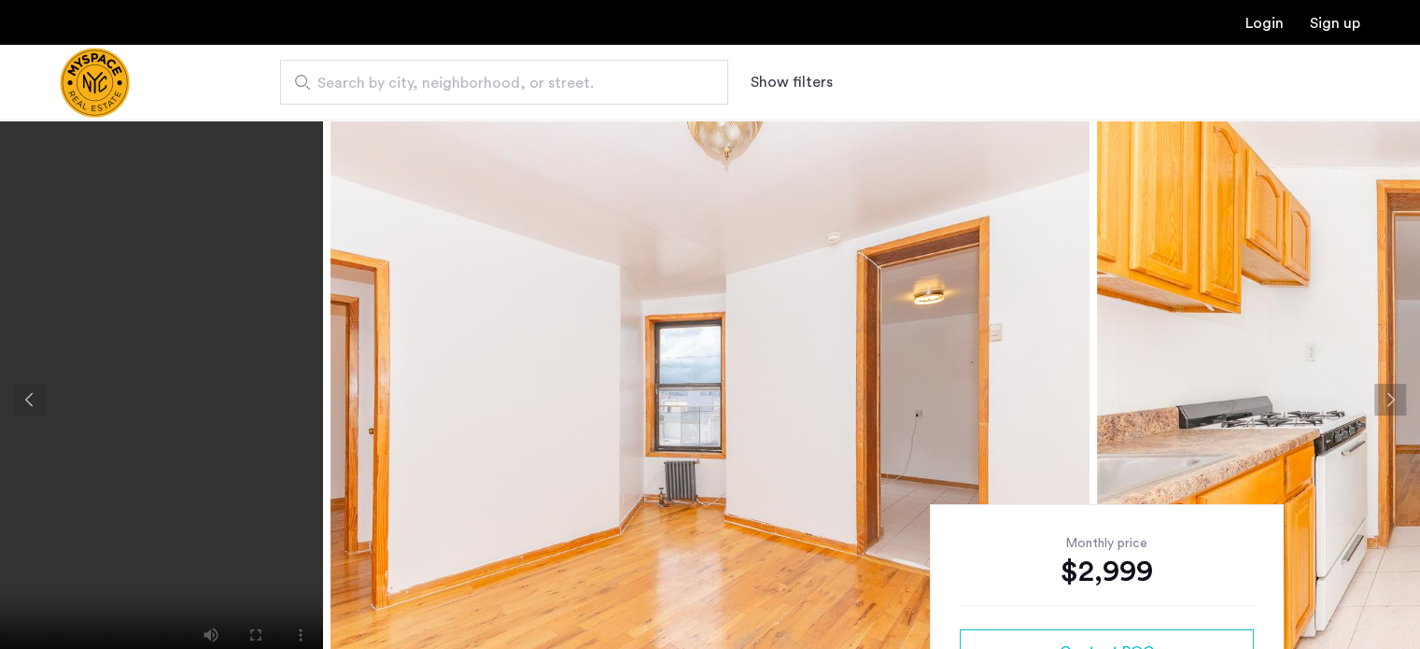
click at [25, 387] on button "Previous apartment" at bounding box center [30, 400] width 32 height 32
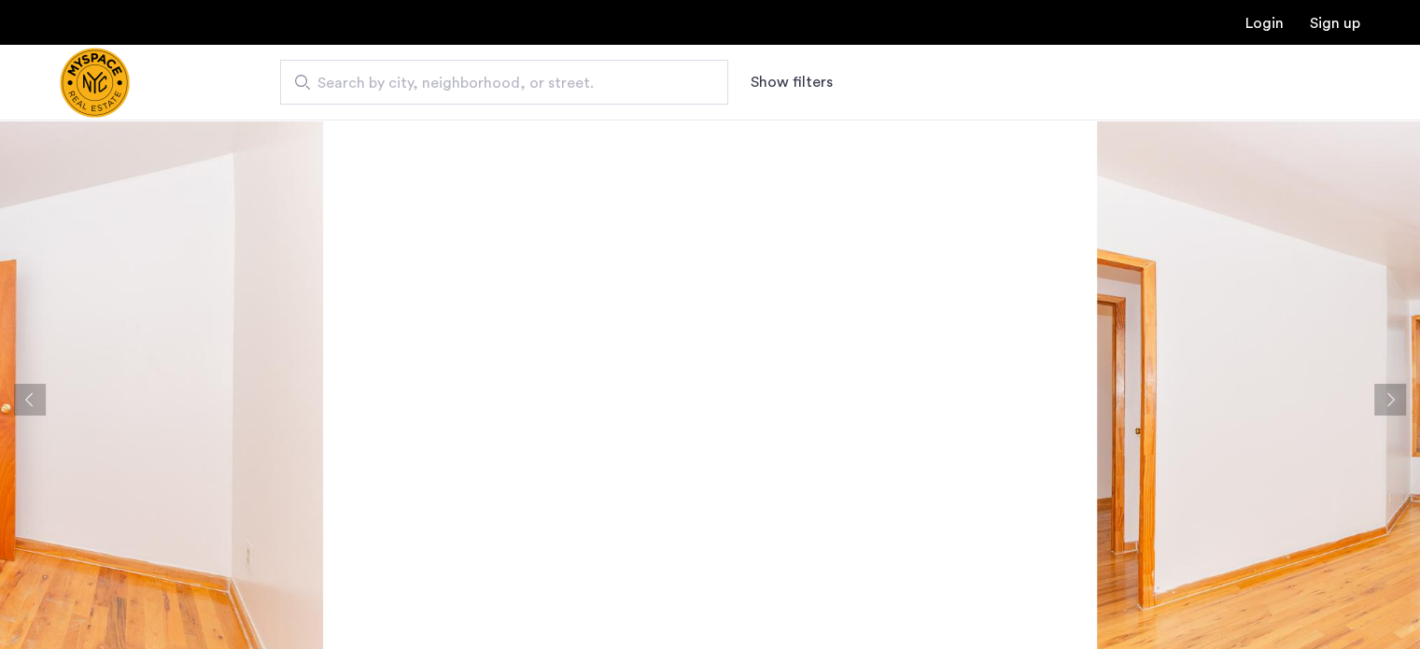
scroll to position [30, 0]
